Goal: Information Seeking & Learning: Learn about a topic

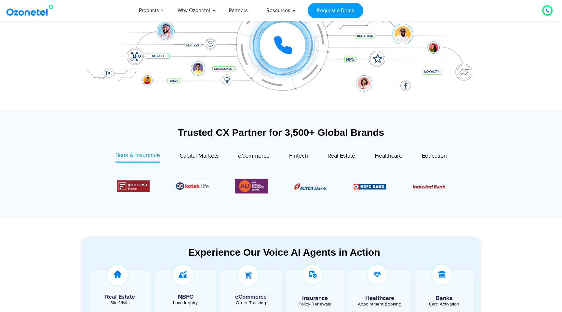
scroll to position [1894, 0]
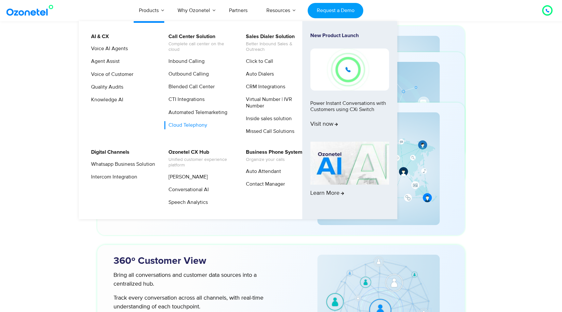
click at [195, 125] on link "Cloud Telephony" at bounding box center [186, 125] width 44 height 8
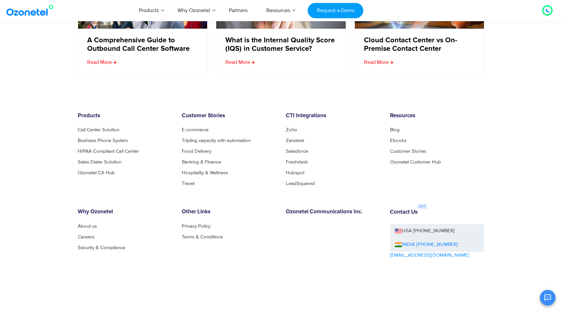
scroll to position [2521, 0]
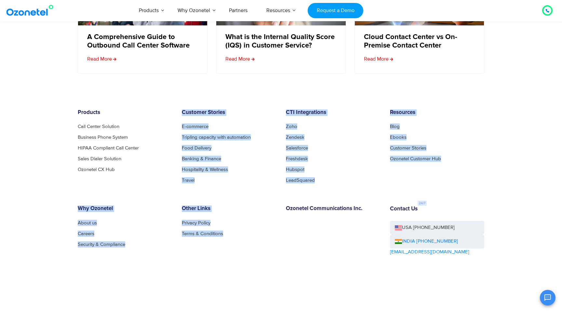
drag, startPoint x: 337, startPoint y: 202, endPoint x: 237, endPoint y: 98, distance: 145.2
click at [237, 98] on footer "Products Call Center Solution Business Phone System HIPAA Compliant Call Center…" at bounding box center [281, 211] width 562 height 268
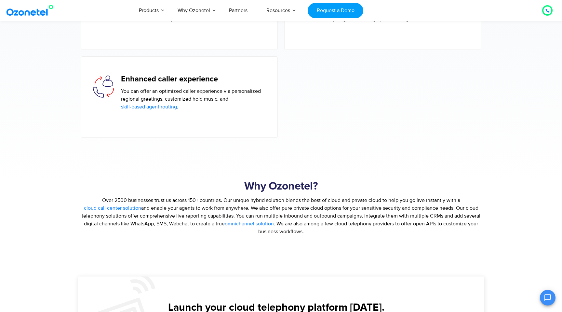
scroll to position [1112, 0]
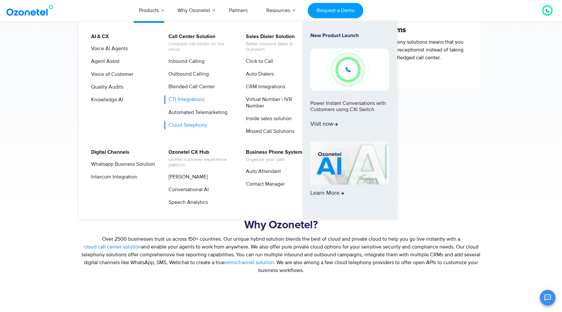
click at [189, 98] on link "CTI Integrations" at bounding box center [184, 99] width 41 height 8
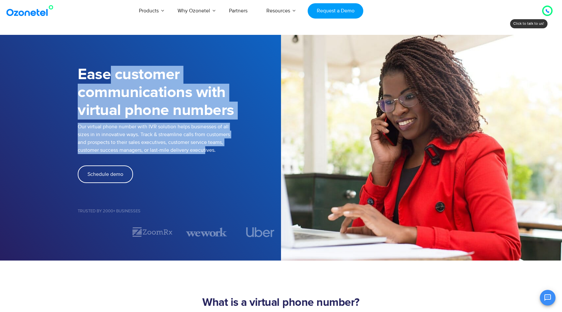
drag, startPoint x: 111, startPoint y: 80, endPoint x: 206, endPoint y: 153, distance: 119.4
click at [206, 153] on div "Ease customer communications with virtual phone numbers Our virtual phone numbe…" at bounding box center [179, 148] width 203 height 180
click at [206, 153] on p "Our virtual phone number with IVR solution helps businesses of all sizes in in …" at bounding box center [179, 138] width 203 height 31
drag, startPoint x: 206, startPoint y: 153, endPoint x: 133, endPoint y: 62, distance: 115.7
click at [133, 62] on div "Ease customer communications with virtual phone numbers Our virtual phone numbe…" at bounding box center [179, 148] width 203 height 180
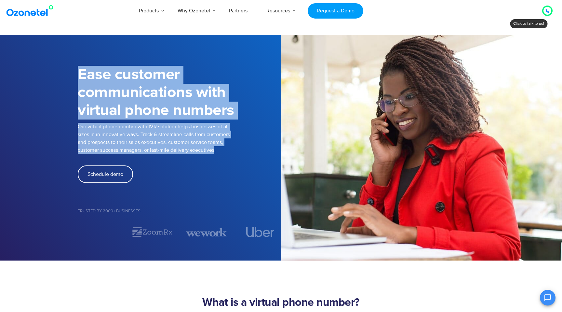
click at [133, 62] on div "Ease customer communications with virtual phone numbers" at bounding box center [179, 90] width 203 height 65
drag, startPoint x: 133, startPoint y: 62, endPoint x: 227, endPoint y: 153, distance: 130.2
click at [227, 153] on div "Ease customer communications with virtual phone numbers Our virtual phone numbe…" at bounding box center [179, 148] width 203 height 180
click at [227, 153] on p "Our virtual phone number with IVR solution helps businesses of all sizes in in …" at bounding box center [179, 138] width 203 height 31
drag, startPoint x: 227, startPoint y: 153, endPoint x: 127, endPoint y: 68, distance: 131.6
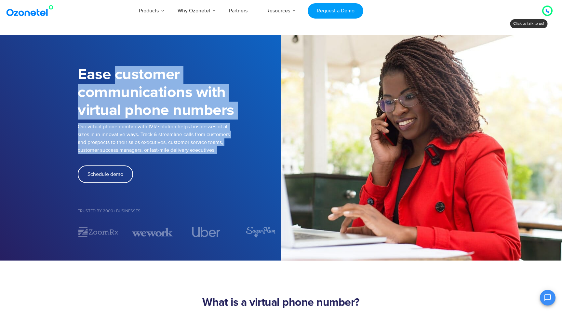
click at [127, 68] on div "Ease customer communications with virtual phone numbers Our virtual phone numbe…" at bounding box center [179, 148] width 203 height 180
click at [127, 68] on h1 "Ease customer communications with virtual phone numbers" at bounding box center [179, 93] width 203 height 54
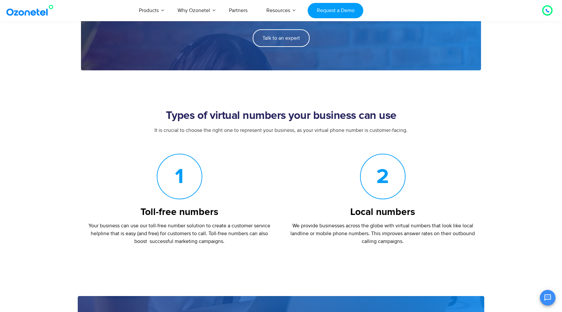
scroll to position [613, 0]
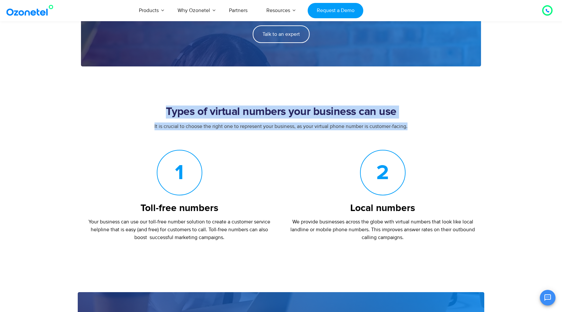
drag, startPoint x: 160, startPoint y: 93, endPoint x: 424, endPoint y: 129, distance: 266.2
click at [424, 129] on section "Types of virtual numbers your business can use It is crucial to choose the righ…" at bounding box center [281, 163] width 562 height 186
click at [424, 129] on div "It is crucial to choose the right one to represent your business, as your virtu…" at bounding box center [281, 126] width 407 height 8
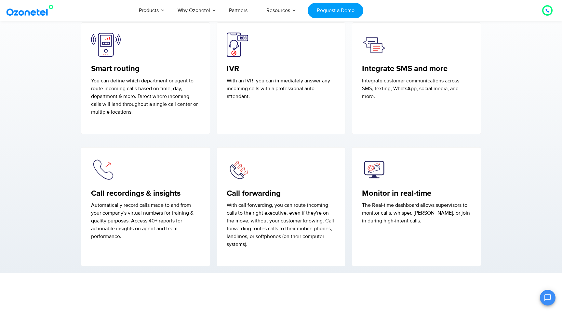
scroll to position [1085, 0]
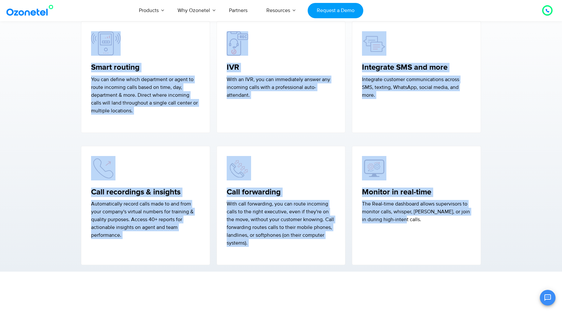
drag, startPoint x: 455, startPoint y: 256, endPoint x: 174, endPoint y: 55, distance: 345.0
click at [174, 55] on div "Features of a virtual phone number Our virtual phone numbers are powered by clo…" at bounding box center [281, 123] width 407 height 298
click at [174, 55] on div "Smart routing You can define which department or agent to route incoming calls …" at bounding box center [145, 72] width 109 height 83
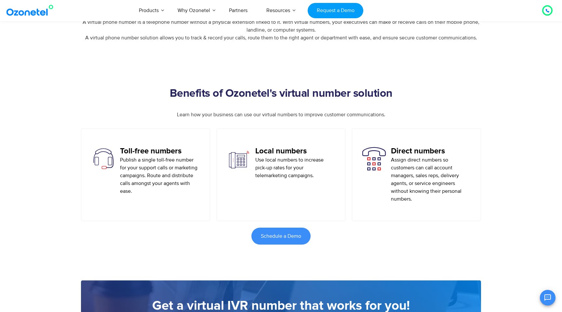
scroll to position [0, 0]
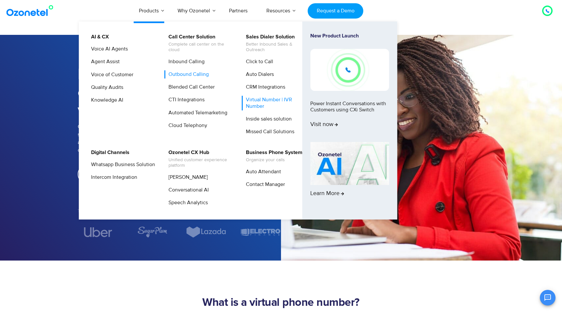
click at [203, 73] on link "Outbound Calling" at bounding box center [187, 74] width 46 height 8
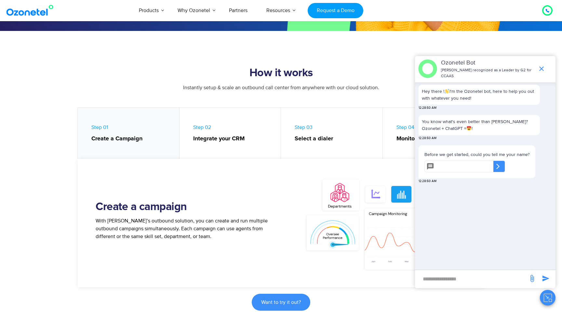
scroll to position [230, 0]
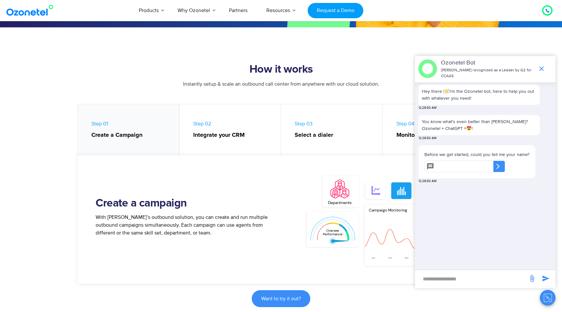
click at [545, 296] on icon "Close chat" at bounding box center [548, 297] width 8 height 8
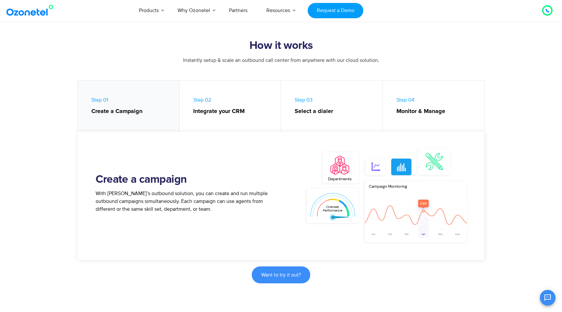
scroll to position [254, 0]
click at [219, 112] on strong "Integrate your CRM" at bounding box center [233, 111] width 81 height 9
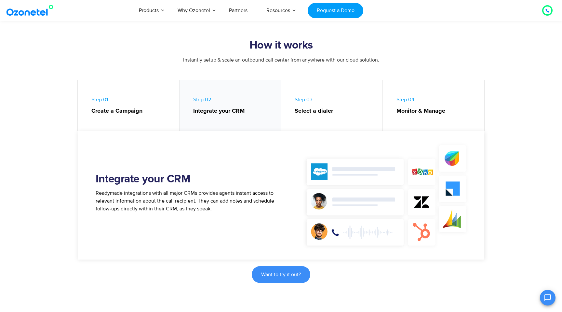
click at [374, 109] on strong "Select a dialer" at bounding box center [335, 111] width 81 height 9
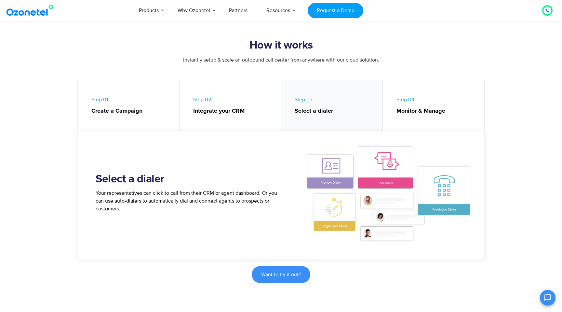
click at [437, 115] on strong "Monitor & Manage" at bounding box center [438, 111] width 82 height 9
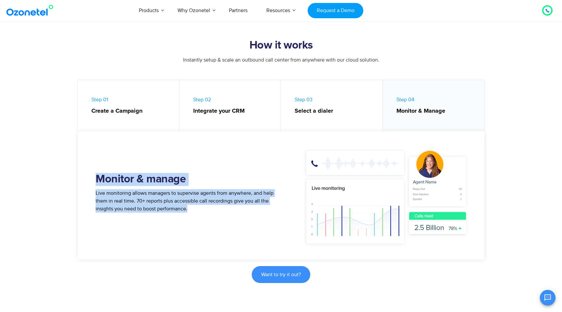
drag, startPoint x: 79, startPoint y: 155, endPoint x: 190, endPoint y: 223, distance: 130.7
click at [190, 223] on div "Monitor & manage Live monitoring allows managers to supervise agents from anywh…" at bounding box center [281, 195] width 407 height 128
click at [190, 223] on div "Monitor & manage Live monitoring allows managers to supervise agents from anywh…" at bounding box center [183, 195] width 195 height 107
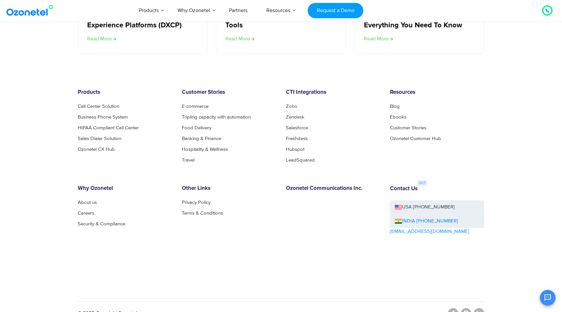
scroll to position [2294, 0]
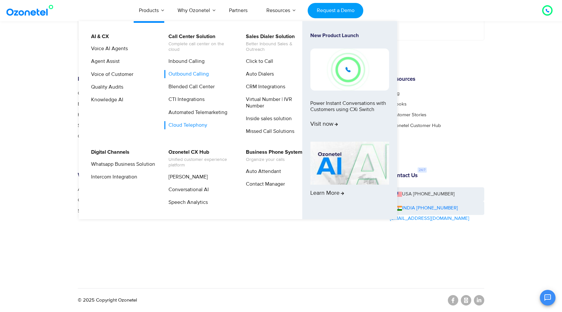
click at [197, 124] on link "Cloud Telephony" at bounding box center [186, 125] width 44 height 8
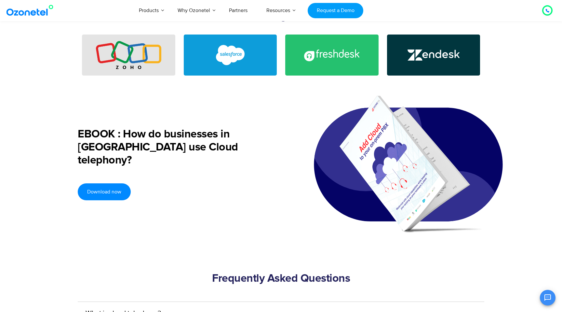
scroll to position [1385, 0]
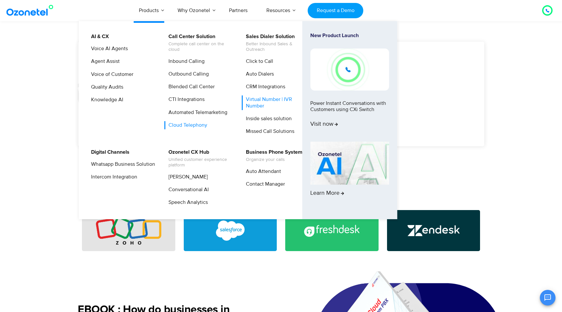
click at [258, 97] on link "Virtual Number | IVR Number" at bounding box center [276, 102] width 69 height 14
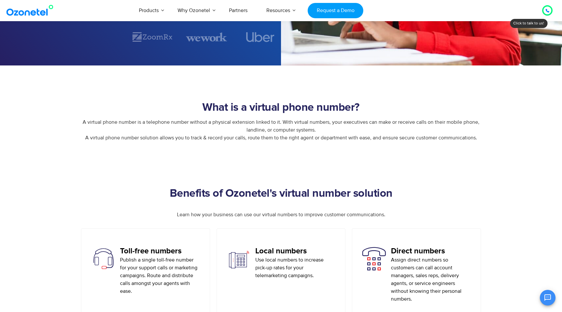
scroll to position [194, 0]
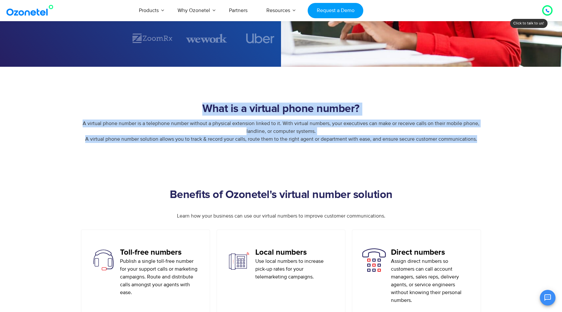
drag, startPoint x: 0, startPoint y: 0, endPoint x: 366, endPoint y: 144, distance: 393.2
click at [366, 144] on section "What is a virtual phone number? A virtual phone number is a telephone number wi…" at bounding box center [281, 110] width 562 height 86
click at [366, 144] on div "A virtual phone number is a telephone number without a physical extension linke…" at bounding box center [281, 135] width 407 height 33
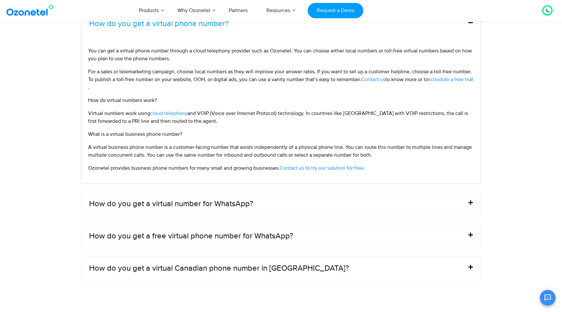
scroll to position [2584, 0]
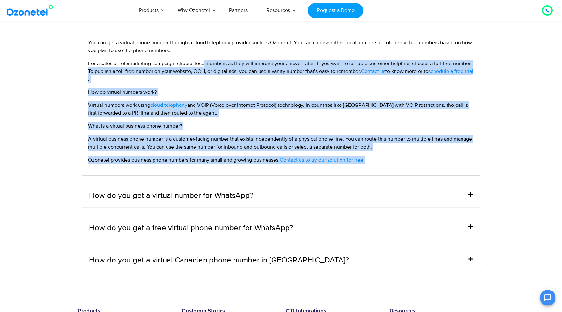
drag, startPoint x: 205, startPoint y: 63, endPoint x: 386, endPoint y: 164, distance: 206.6
click at [386, 164] on div "You can get a virtual phone number through a cloud telephony provider such as O…" at bounding box center [280, 101] width 399 height 148
click at [386, 164] on p "Ozonetel provides business phone numbers for many small and growing businesses.…" at bounding box center [281, 160] width 386 height 8
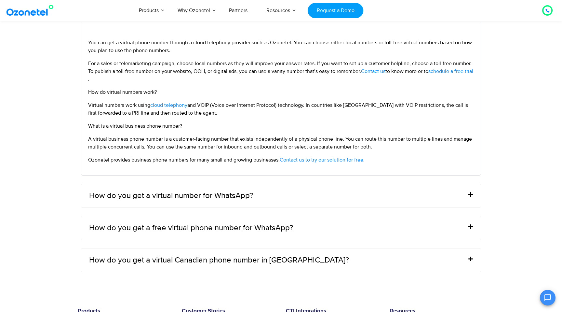
click at [377, 222] on div "How do you get a free virtual phone number for WhatsApp?" at bounding box center [280, 227] width 399 height 23
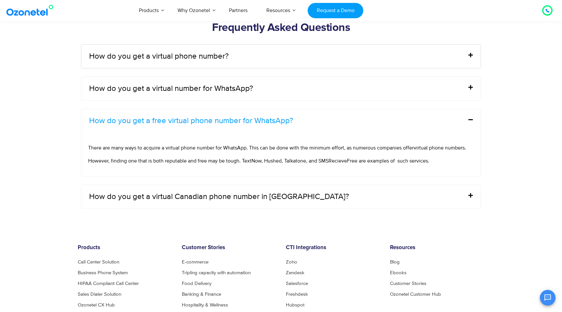
scroll to position [2539, 0]
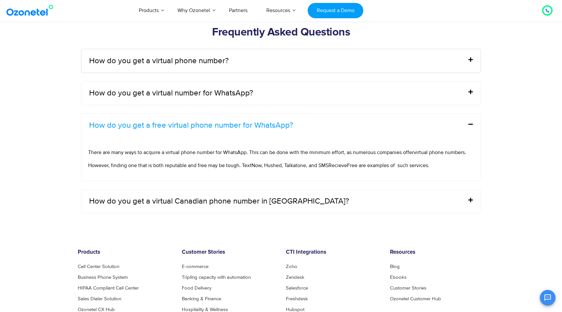
drag, startPoint x: 332, startPoint y: 147, endPoint x: 434, endPoint y: 172, distance: 104.9
click at [434, 172] on div "There are many ways to acquire a virtual phone number for WhatsApp. This can be…" at bounding box center [280, 159] width 399 height 44
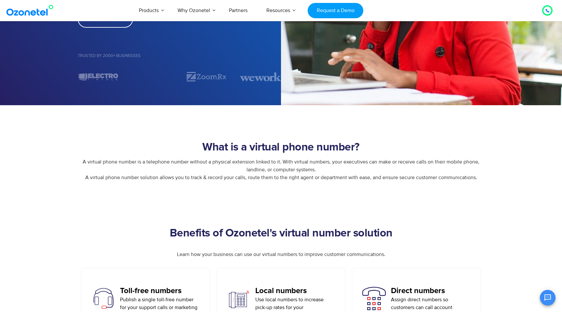
scroll to position [0, 0]
